Goal: Task Accomplishment & Management: Use online tool/utility

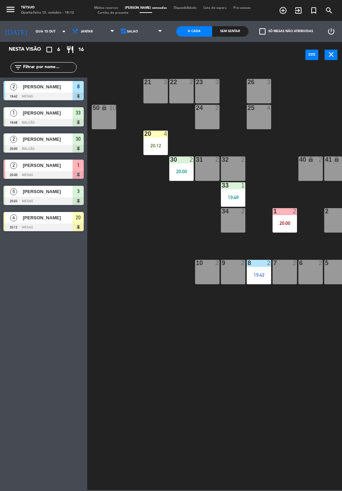
click at [57, 228] on div at bounding box center [43, 228] width 80 height 8
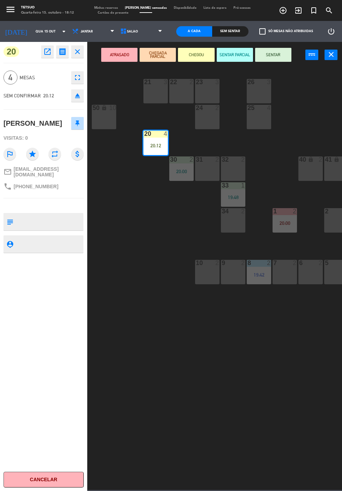
click at [282, 59] on button "SENTAR" at bounding box center [273, 55] width 36 height 14
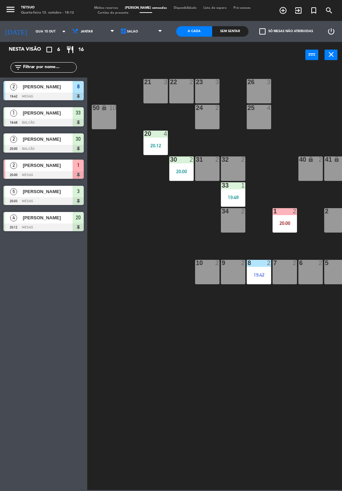
click at [197, 380] on div "21 3 22 2 23 3 26 3 44 lock 4 24 2 25 4 43 lock 4 50 lock 10 20 4 20:12 40 lock…" at bounding box center [216, 278] width 251 height 423
click at [299, 12] on icon "exit_to_app" at bounding box center [298, 10] width 8 height 8
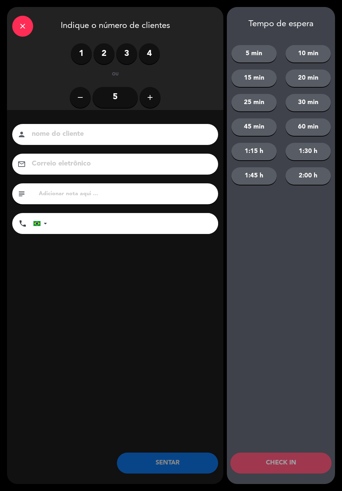
click at [23, 29] on icon "close" at bounding box center [23, 26] width 8 height 8
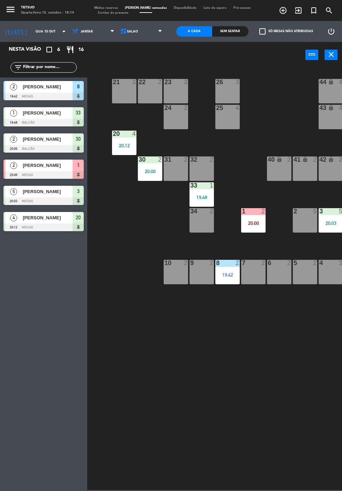
scroll to position [0, 38]
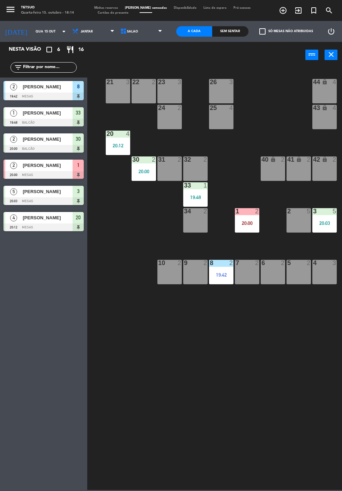
click at [296, 15] on span "exit_to_app" at bounding box center [298, 11] width 15 height 12
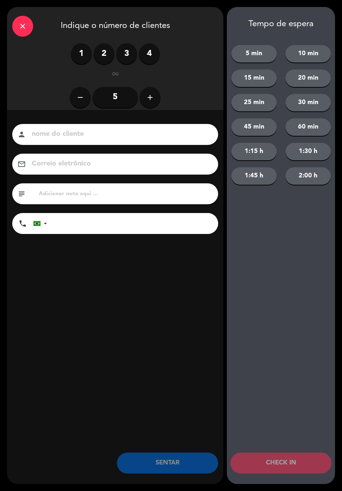
click at [75, 52] on label "1" at bounding box center [81, 53] width 21 height 21
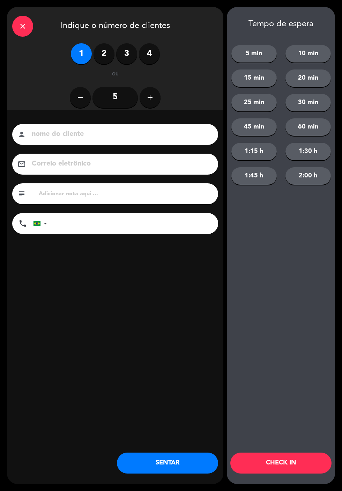
click at [79, 136] on input at bounding box center [120, 134] width 178 height 12
type input "[PERSON_NAME]"
click at [133, 282] on div "close Indique o número de clientes 1 2 3 4 ou remove 5 add nome do cliente pers…" at bounding box center [115, 245] width 217 height 477
click at [108, 228] on input "tel" at bounding box center [136, 223] width 164 height 21
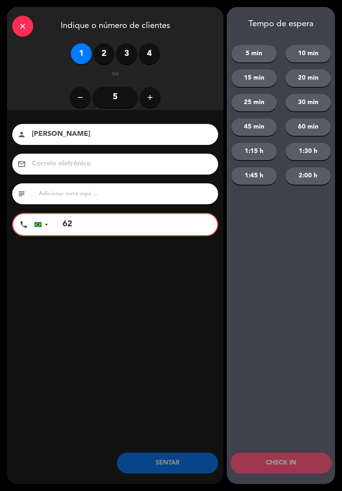
type input "6"
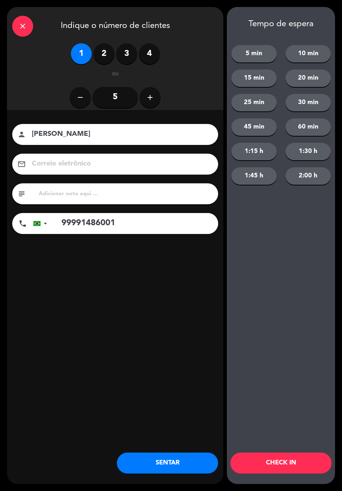
type input "99991486001"
click at [115, 170] on input at bounding box center [120, 164] width 178 height 12
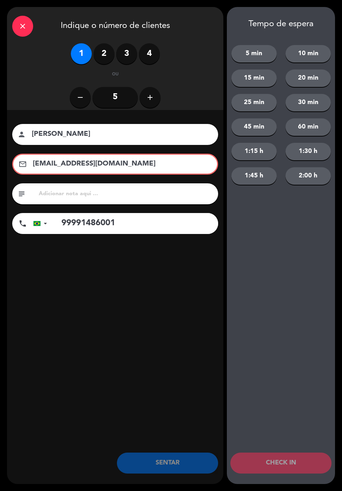
click at [164, 168] on input "[EMAIL_ADDRESS][DOMAIN_NAME]" at bounding box center [120, 164] width 176 height 12
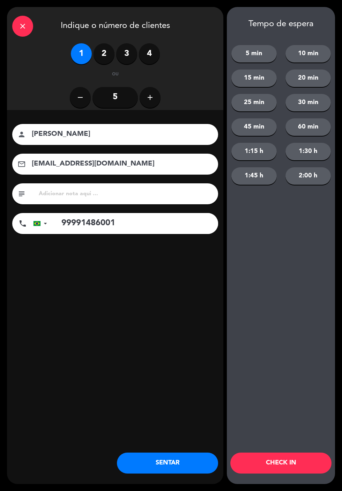
type input "[EMAIL_ADDRESS][DOMAIN_NAME]"
click at [221, 262] on div "nome do cliente person [PERSON_NAME] eletrônico email [EMAIL_ADDRESS][DOMAIN_NA…" at bounding box center [115, 190] width 217 height 161
click at [176, 460] on button "SENTAR" at bounding box center [167, 463] width 101 height 21
